Goal: Task Accomplishment & Management: Complete application form

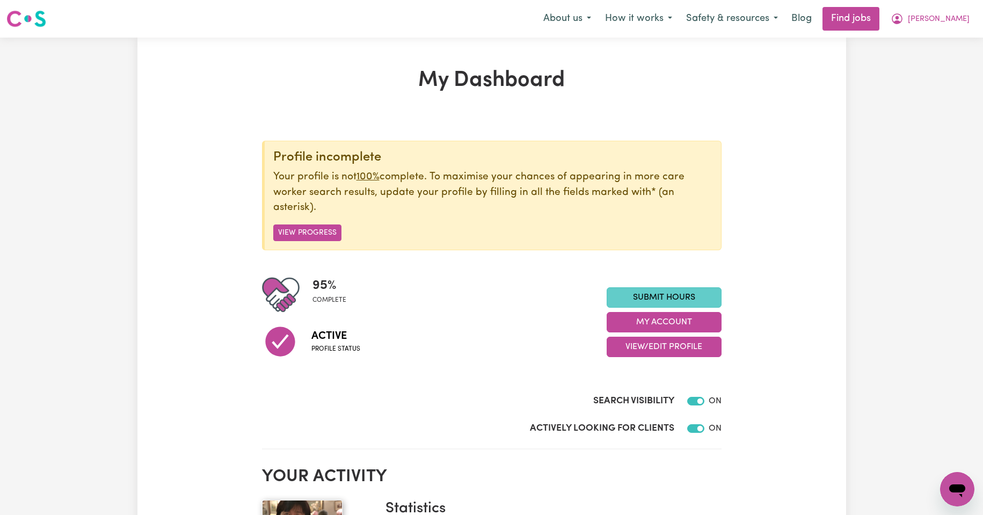
click at [661, 300] on link "Submit Hours" at bounding box center [663, 297] width 115 height 20
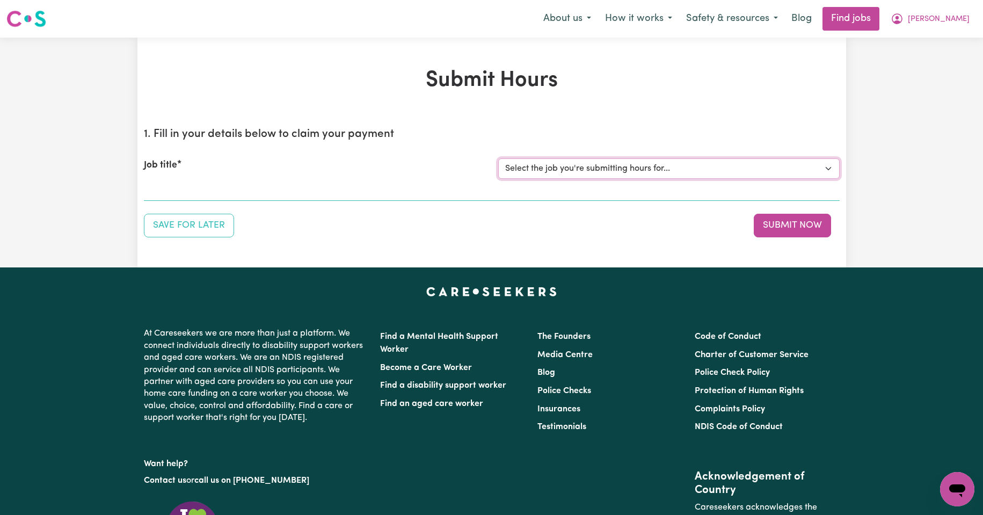
click at [830, 170] on select "Select the job you're submitting hours for... [Kishore Hands Of Care] Support W…" at bounding box center [668, 168] width 341 height 20
click at [829, 169] on select "Select the job you're submitting hours for... [Kishore Hands Of Care] Support W…" at bounding box center [668, 168] width 341 height 20
click at [558, 217] on div "Save for Later Submit Now" at bounding box center [492, 226] width 696 height 24
click at [794, 224] on button "Submit Now" at bounding box center [792, 226] width 77 height 24
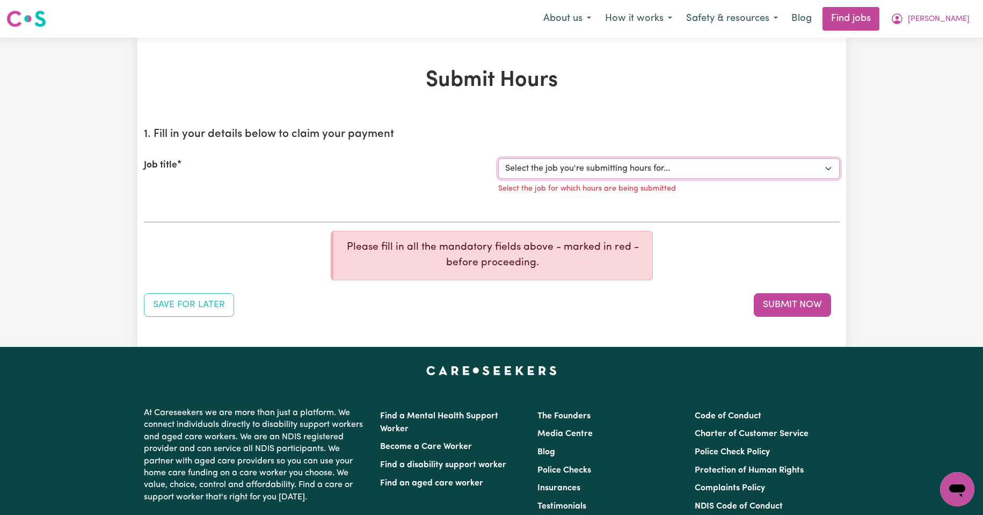
click at [831, 167] on select "Select the job you're submitting hours for... [Kishore Hands Of Care] Support W…" at bounding box center [668, 168] width 341 height 20
select select "14320"
click at [498, 158] on select "Select the job you're submitting hours for... [Kishore Hands Of Care] Support W…" at bounding box center [668, 168] width 341 height 20
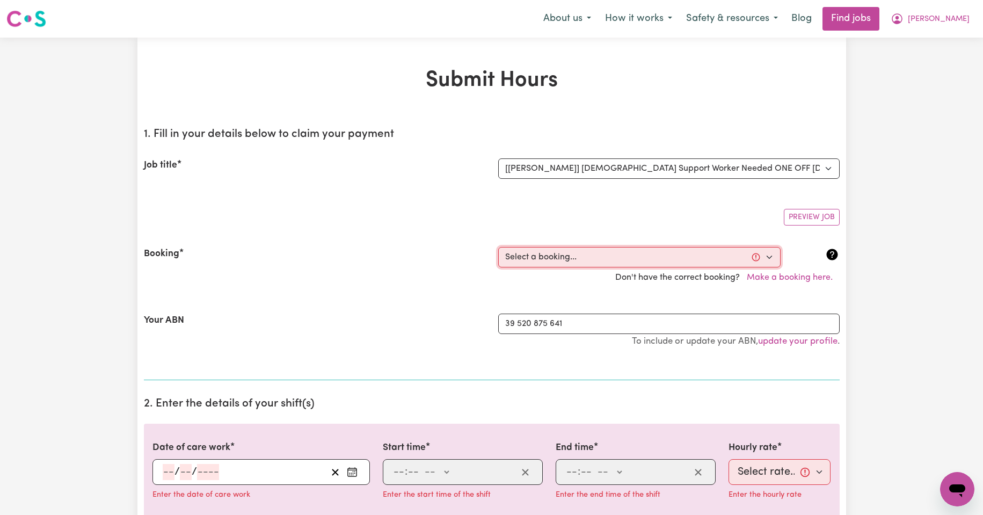
click at [770, 254] on select "Select a booking... [DATE] 08:00am to 09:30am (ONE-OFF) [DATE] 08:00am to 09:30…" at bounding box center [639, 257] width 282 height 20
select select "354678"
click at [498, 247] on select "Select a booking... [DATE] 08:00am to 09:30am (ONE-OFF) [DATE] 08:00am to 09:30…" at bounding box center [639, 257] width 282 height 20
type input "[DATE]"
type input "1"
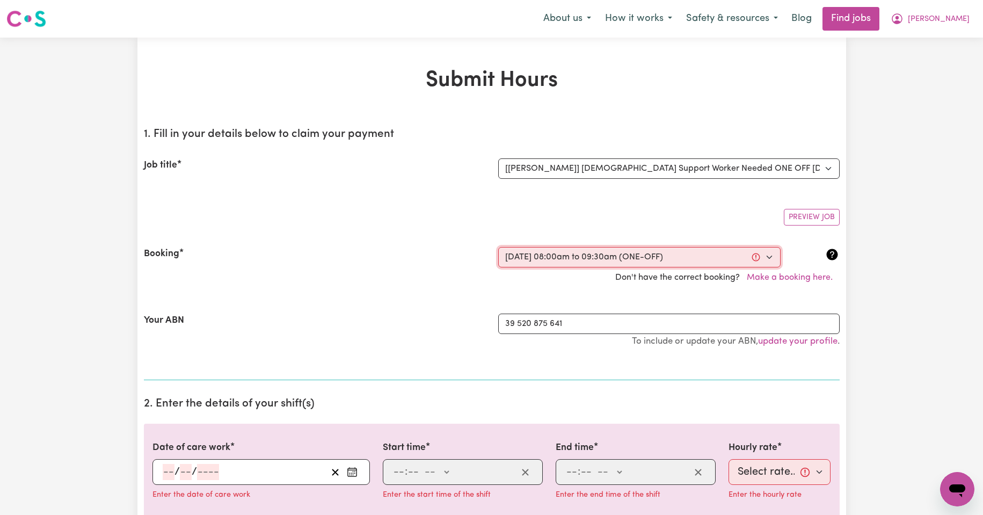
type input "10"
type input "2025"
type input "08:00"
type input "8"
type input "0"
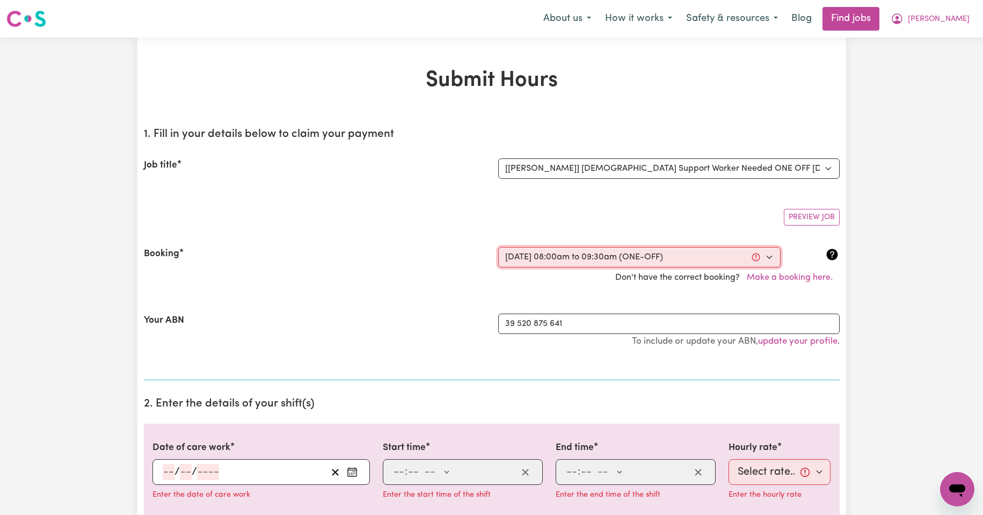
select select "am"
type input "09:30"
type input "9"
type input "30"
select select "am"
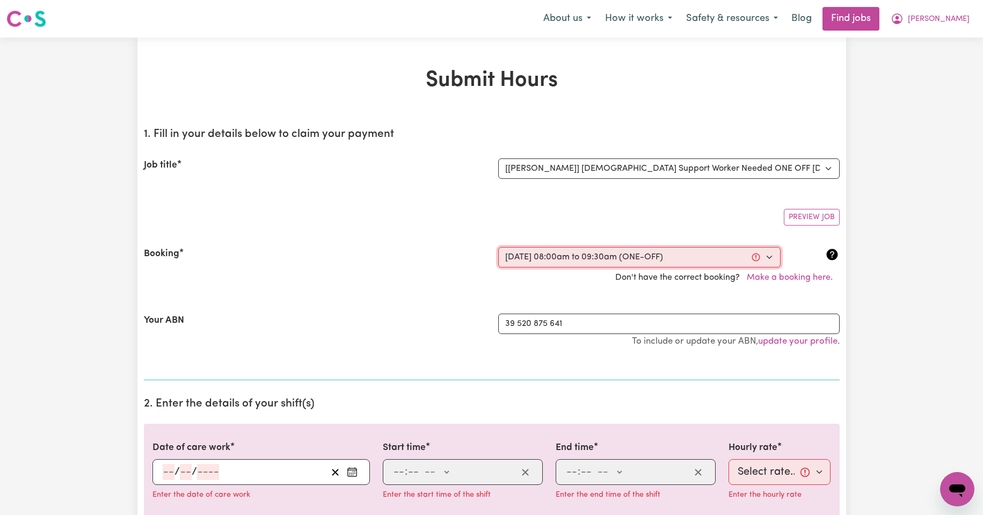
select select "50-Weekday"
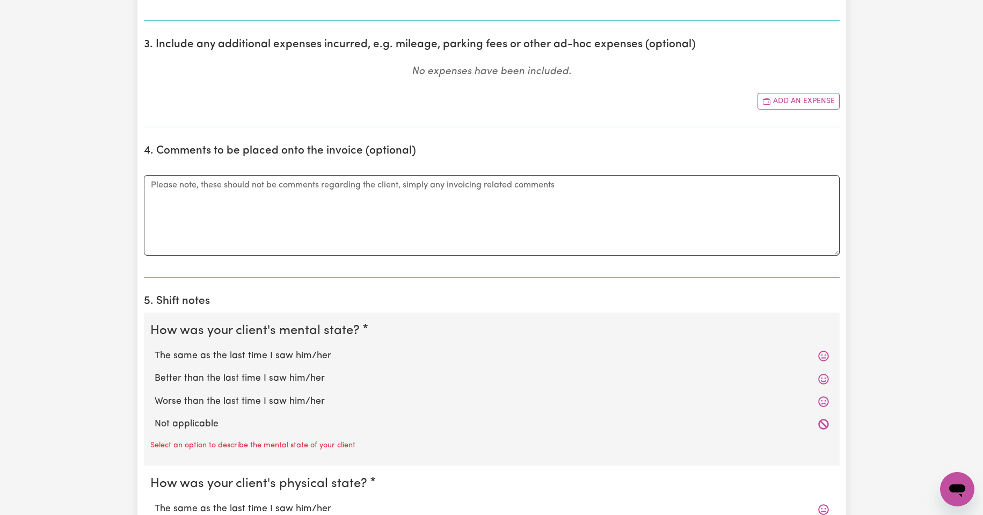
scroll to position [573, 0]
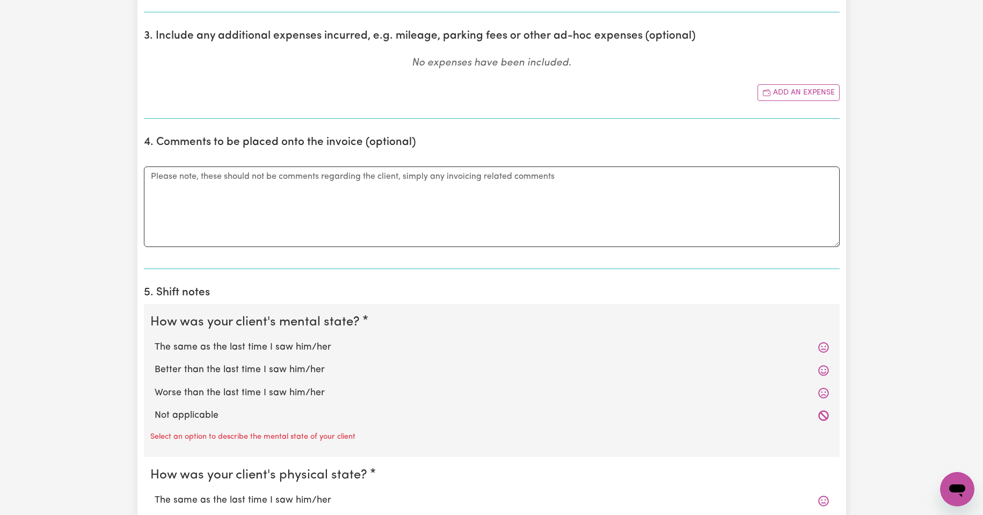
click at [257, 349] on label "The same as the last time I saw him/her" at bounding box center [492, 347] width 674 height 14
click at [155, 340] on input "The same as the last time I saw him/her" at bounding box center [154, 340] width 1 height 1
radio input "true"
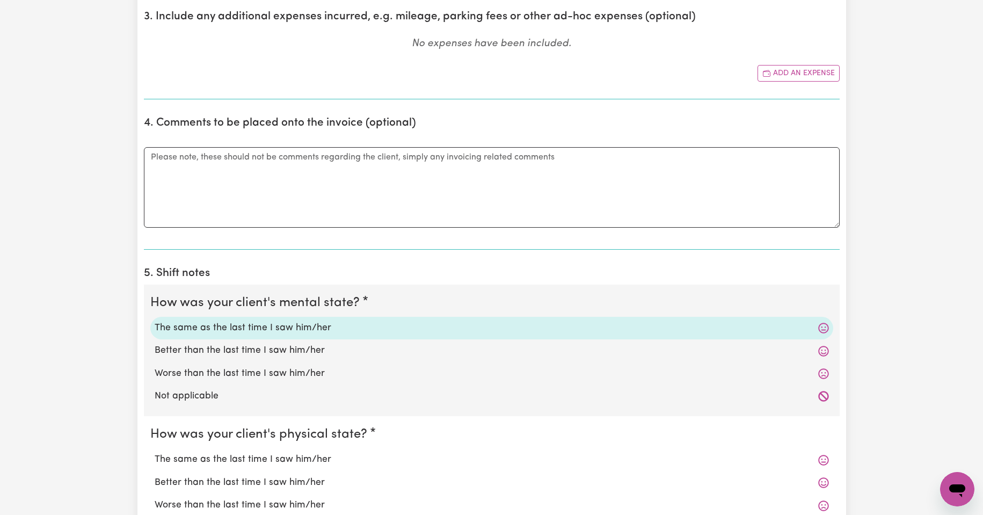
scroll to position [662, 0]
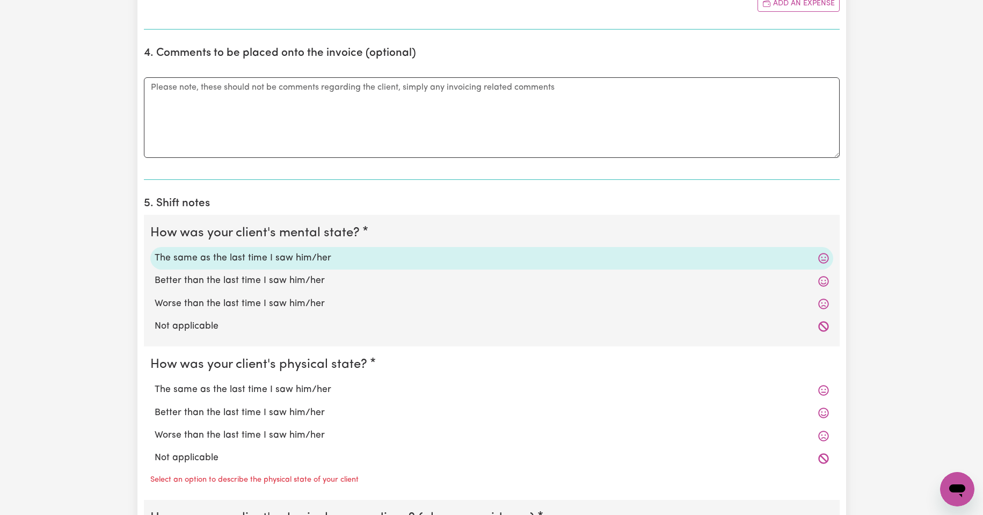
click at [295, 394] on label "The same as the last time I saw him/her" at bounding box center [492, 390] width 674 height 14
click at [155, 383] on input "The same as the last time I saw him/her" at bounding box center [154, 382] width 1 height 1
radio input "true"
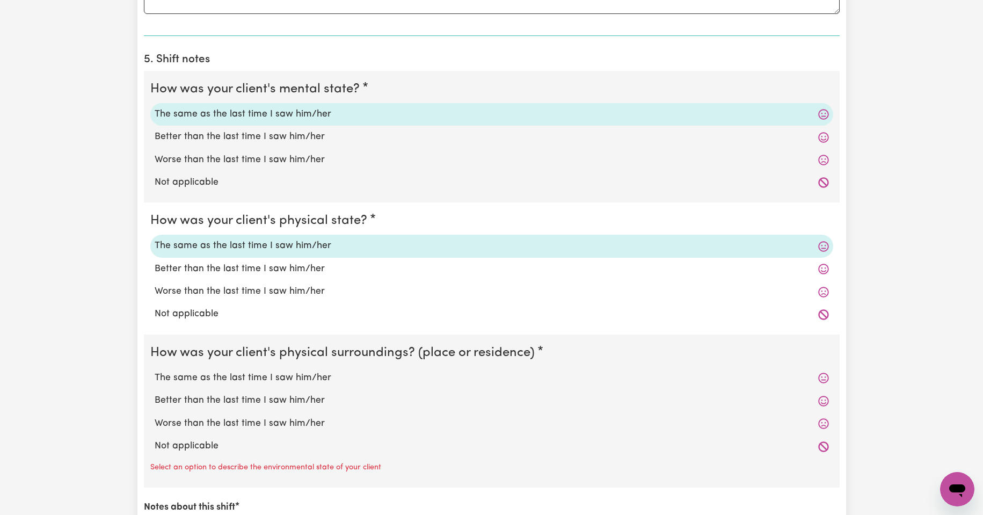
scroll to position [823, 0]
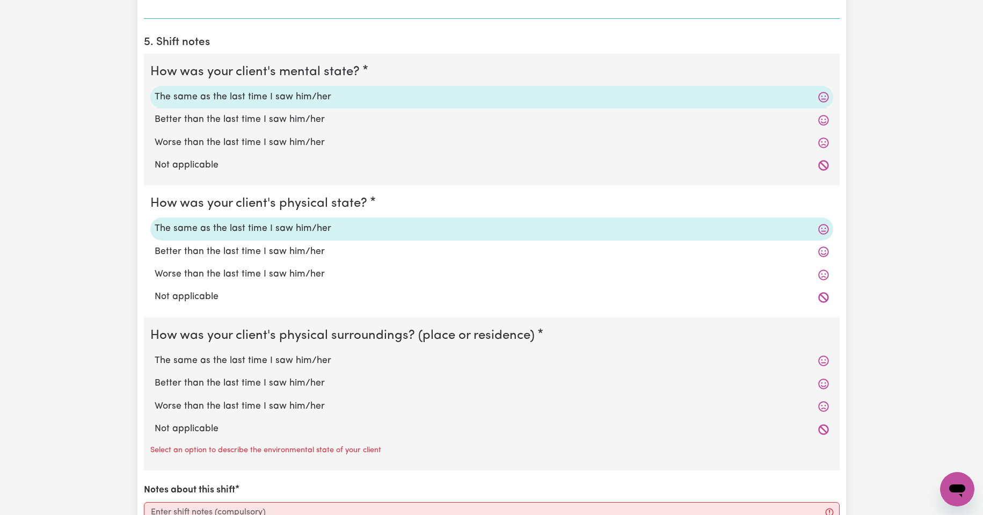
click at [308, 364] on label "The same as the last time I saw him/her" at bounding box center [492, 361] width 674 height 14
click at [155, 354] on input "The same as the last time I saw him/her" at bounding box center [154, 353] width 1 height 1
radio input "true"
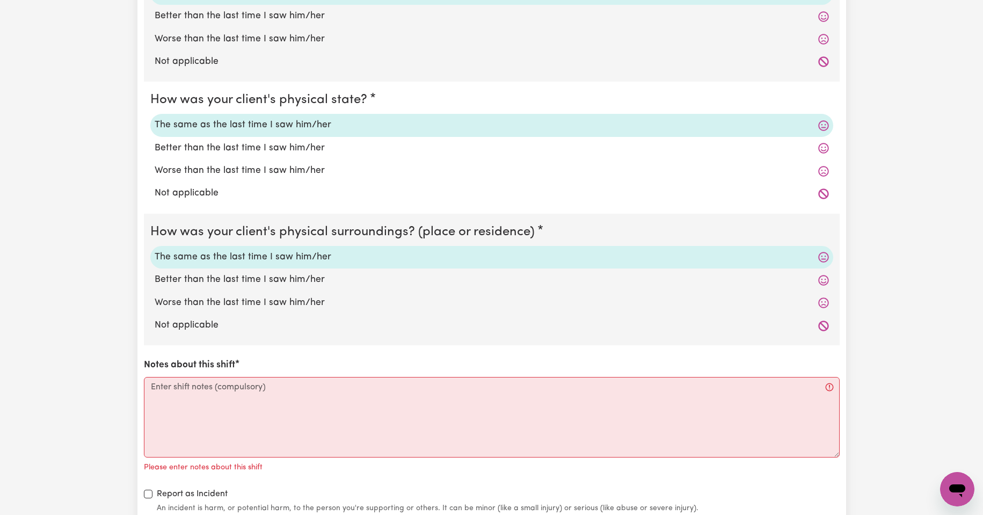
scroll to position [930, 0]
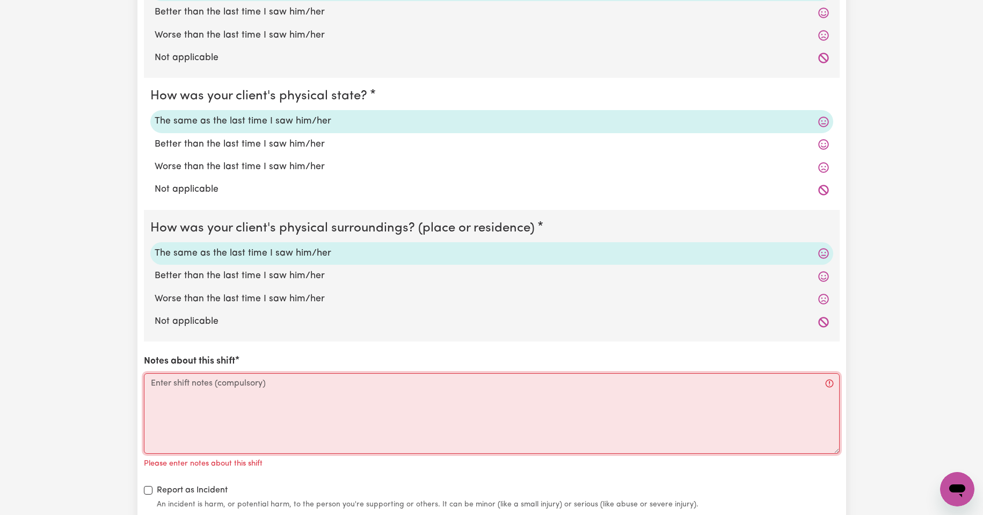
click at [176, 391] on textarea "Notes about this shift" at bounding box center [492, 413] width 696 height 81
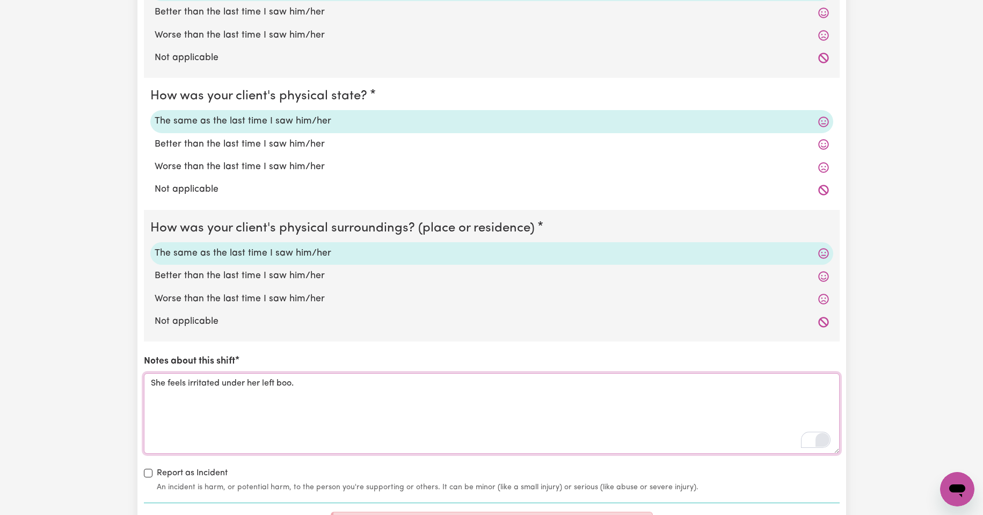
type textarea "She feels irritated under her left boo."
click at [819, 440] on icon "Open Grammarly. 0 Suggestions." at bounding box center [822, 440] width 12 height 12
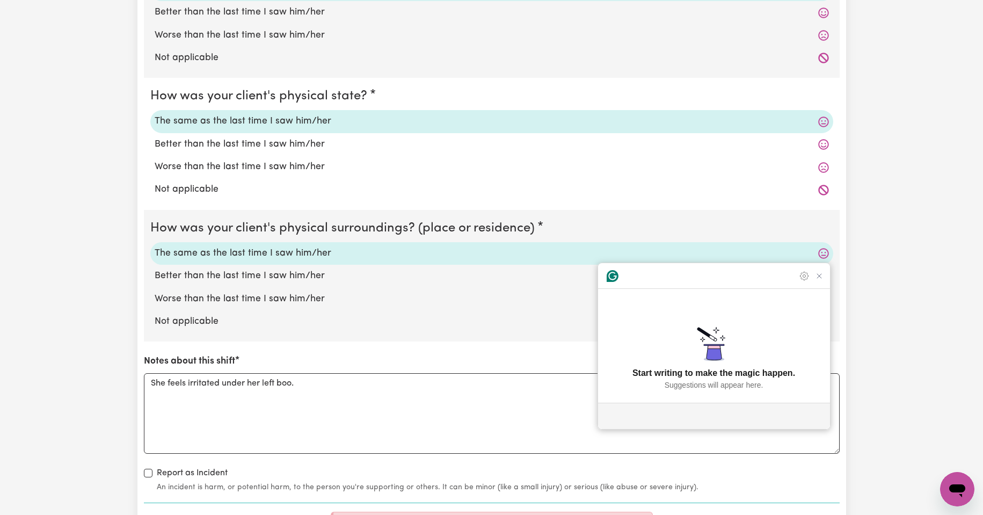
click at [397, 326] on label "Not applicable" at bounding box center [492, 322] width 674 height 14
click at [155, 315] on input "Not applicable" at bounding box center [154, 314] width 1 height 1
radio input "true"
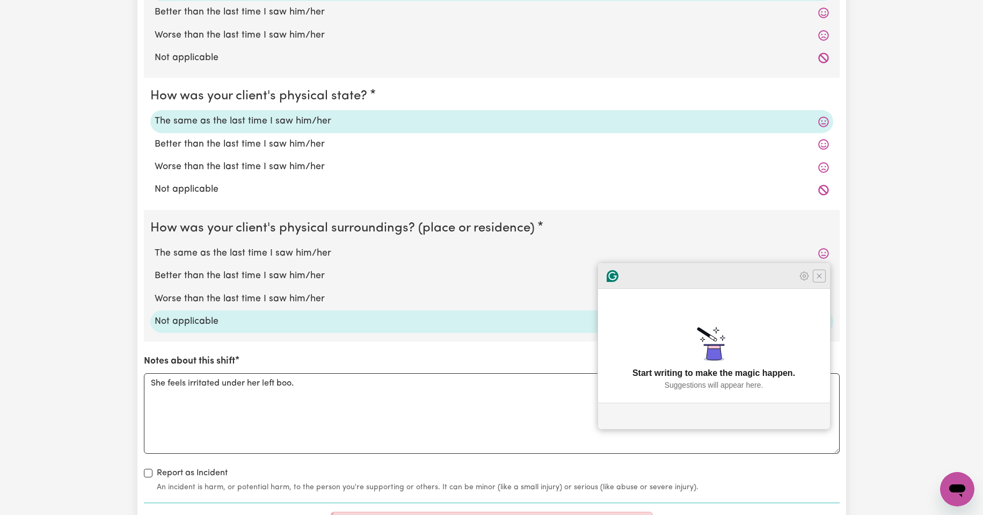
click at [825, 289] on div at bounding box center [714, 276] width 232 height 26
click at [821, 280] on icon "Close Grammarly Assistant" at bounding box center [819, 276] width 9 height 9
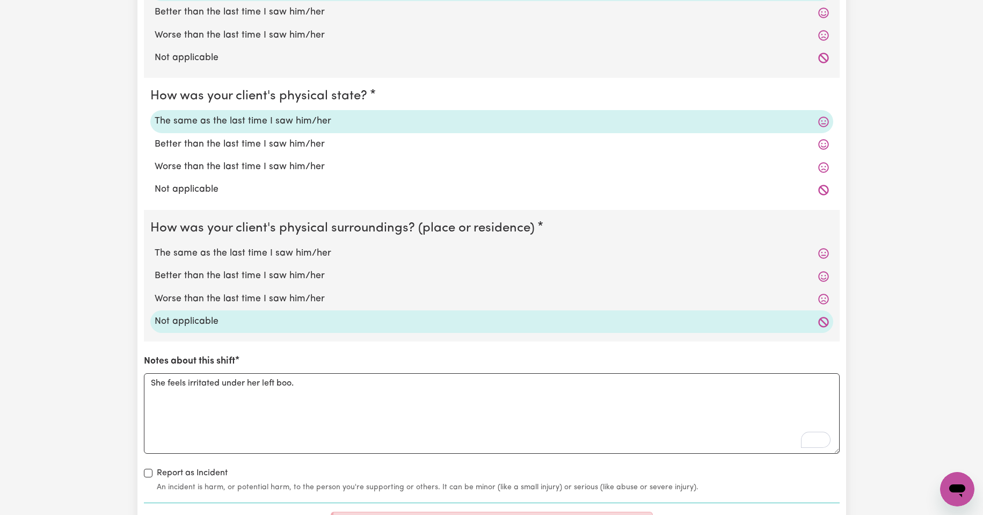
click at [263, 252] on label "The same as the last time I saw him/her" at bounding box center [492, 253] width 674 height 14
click at [155, 246] on input "The same as the last time I saw him/her" at bounding box center [154, 246] width 1 height 1
radio input "true"
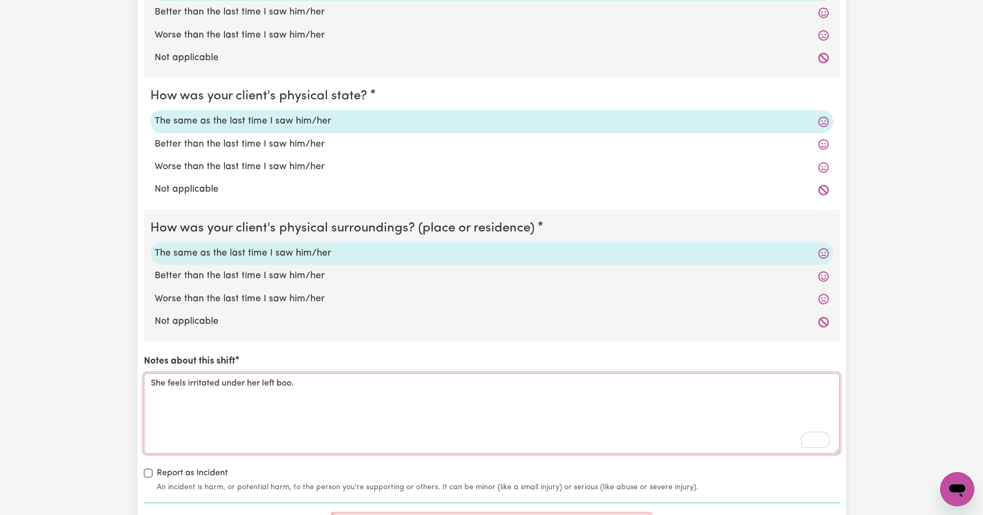
click at [316, 388] on textarea "She feels irritated under her left boo." at bounding box center [492, 413] width 696 height 81
type textarea "S"
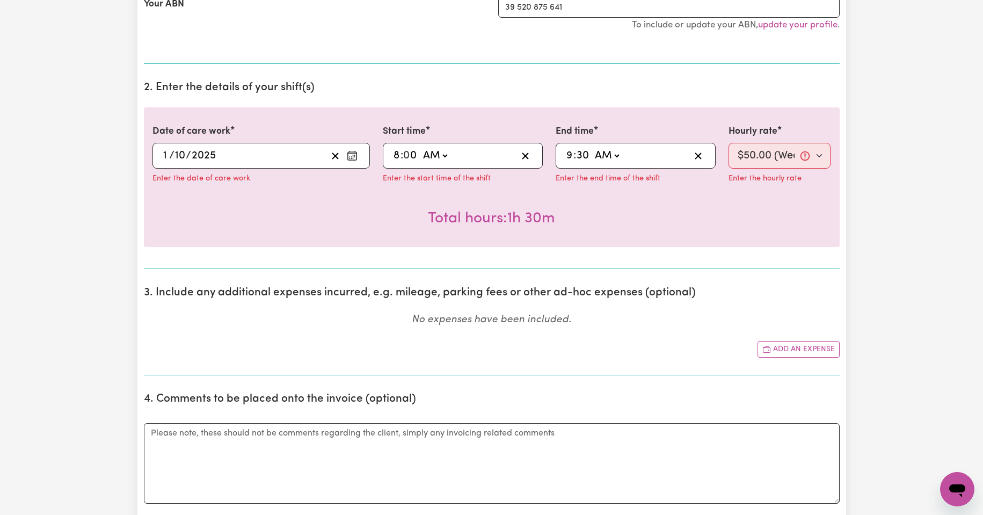
scroll to position [304, 0]
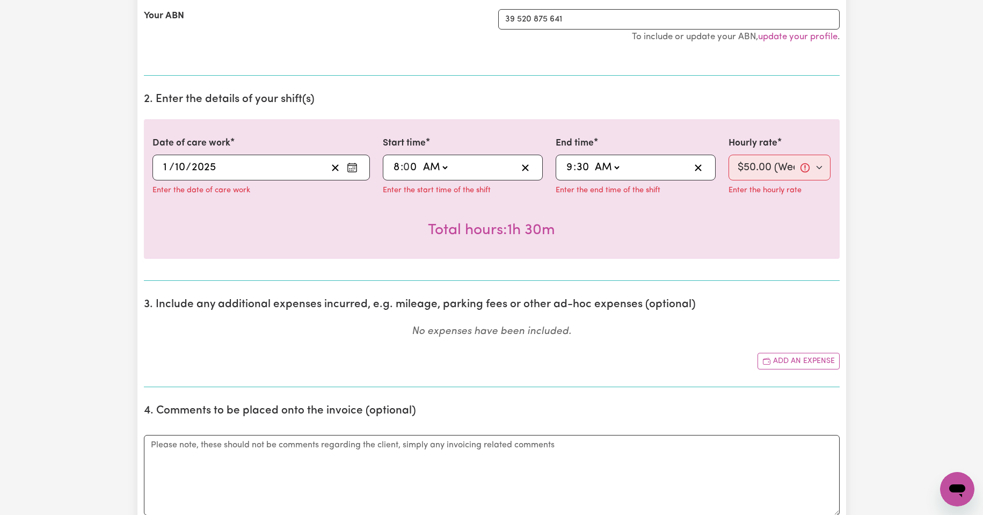
type textarea "She said she had an [MEDICAL_DATA] under her left breast."
click at [820, 167] on select "Select rate... $50.00 (Weekday)" at bounding box center [779, 168] width 103 height 26
click at [728, 155] on select "Select rate... $50.00 (Weekday)" at bounding box center [779, 168] width 103 height 26
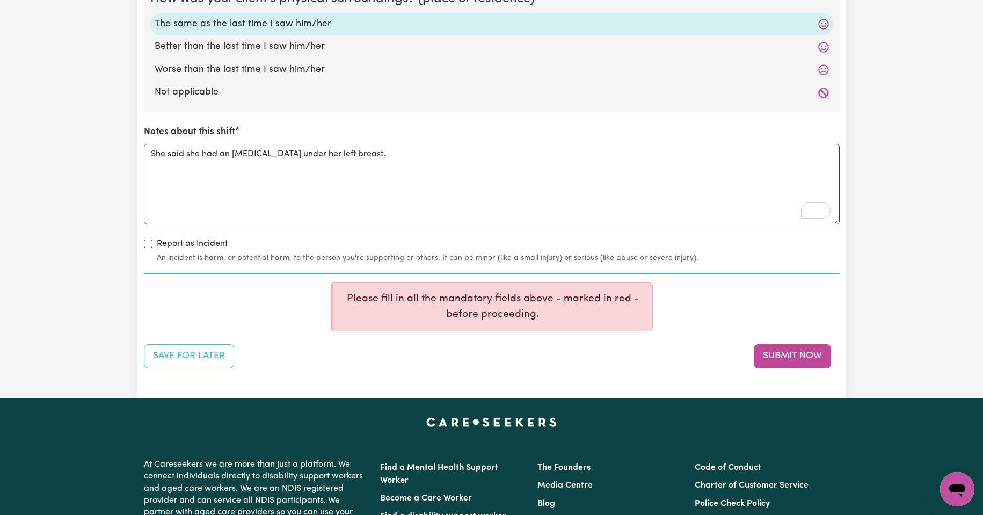
scroll to position [1163, 0]
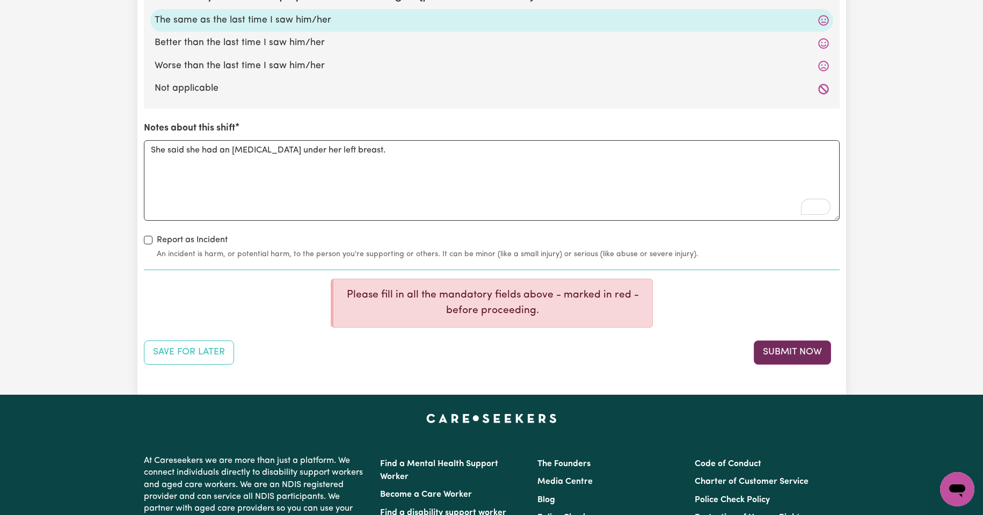
click at [788, 353] on button "Submit Now" at bounding box center [792, 352] width 77 height 24
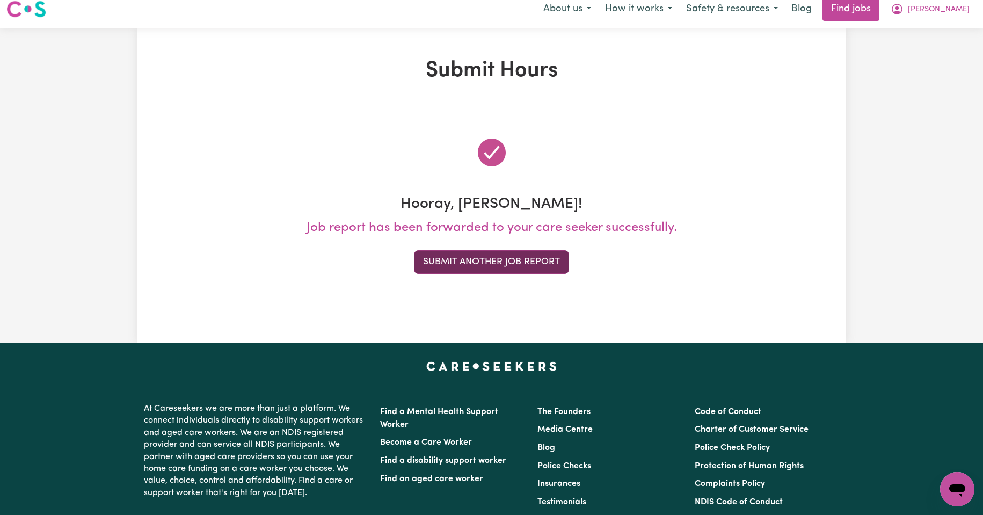
scroll to position [0, 0]
